Goal: Submit feedback/report problem

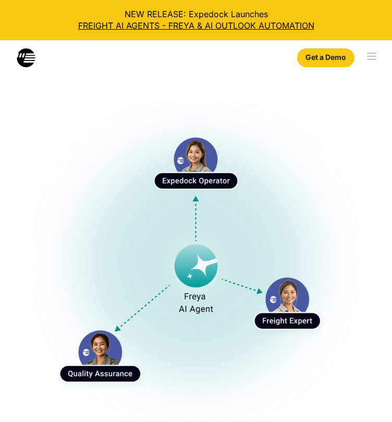
select select
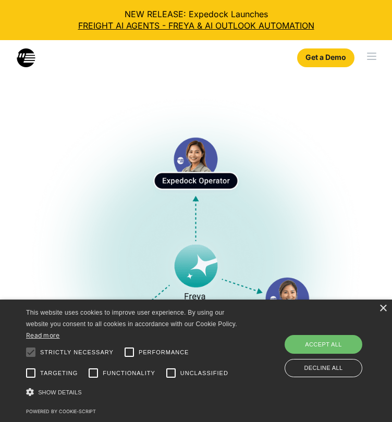
click at [31, 57] on img at bounding box center [26, 57] width 19 height 19
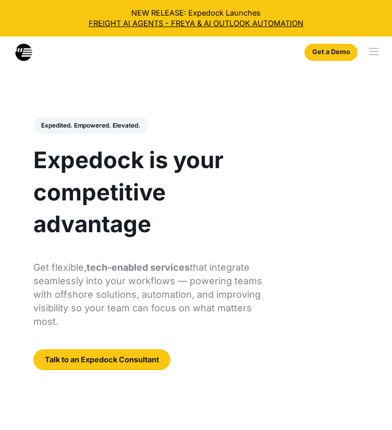
select select
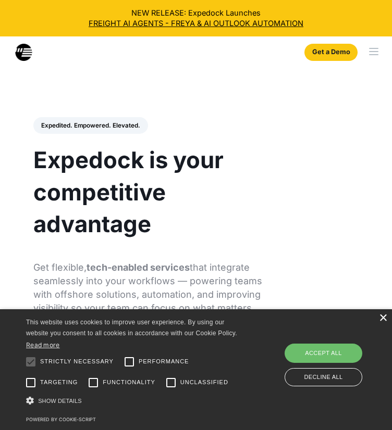
click at [384, 319] on div "×" at bounding box center [383, 319] width 8 height 8
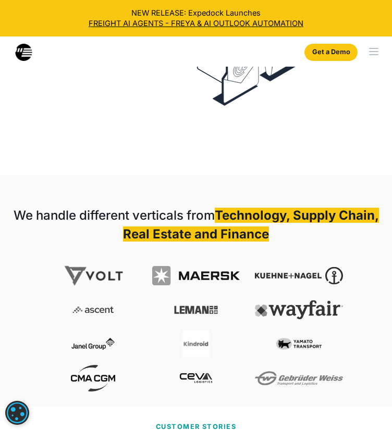
scroll to position [573, 0]
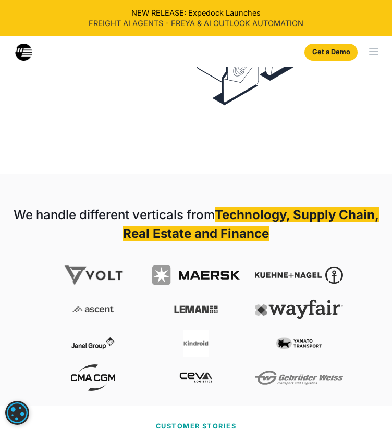
drag, startPoint x: 44, startPoint y: 67, endPoint x: 196, endPoint y: 18, distance: 160.2
click at [44, 67] on div "Why Expedock WHy Expedock Expedock Document Automation Products vs. Alternative…" at bounding box center [196, 51] width 392 height 30
